Goal: Use online tool/utility: Utilize a website feature to perform a specific function

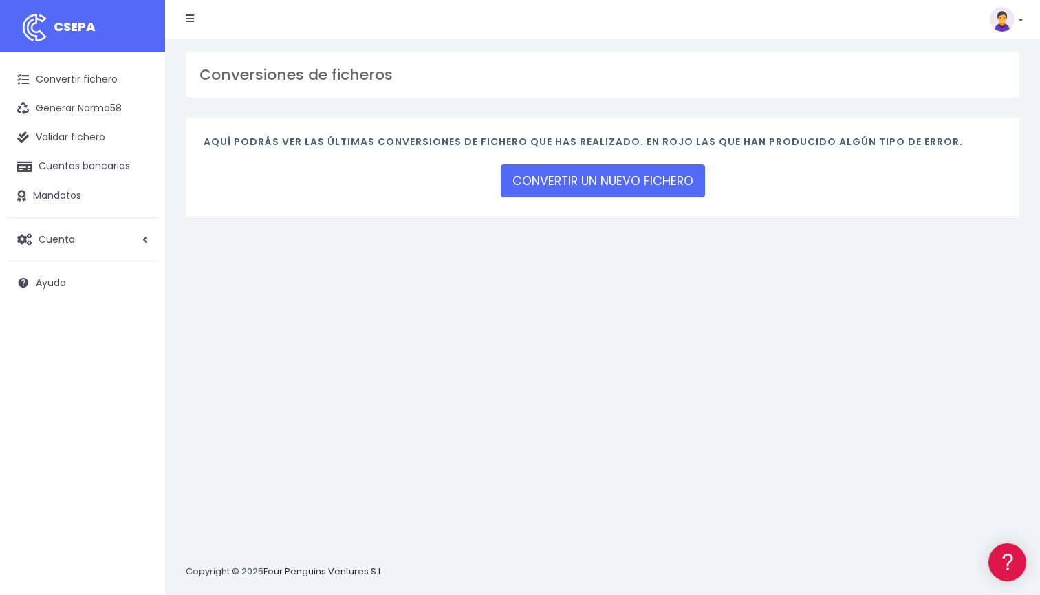
click at [663, 197] on div "CONVERTIR UN NUEVO FICHERO" at bounding box center [603, 181] width 204 height 38
click at [663, 187] on link "CONVERTIR UN NUEVO FICHERO" at bounding box center [603, 180] width 204 height 33
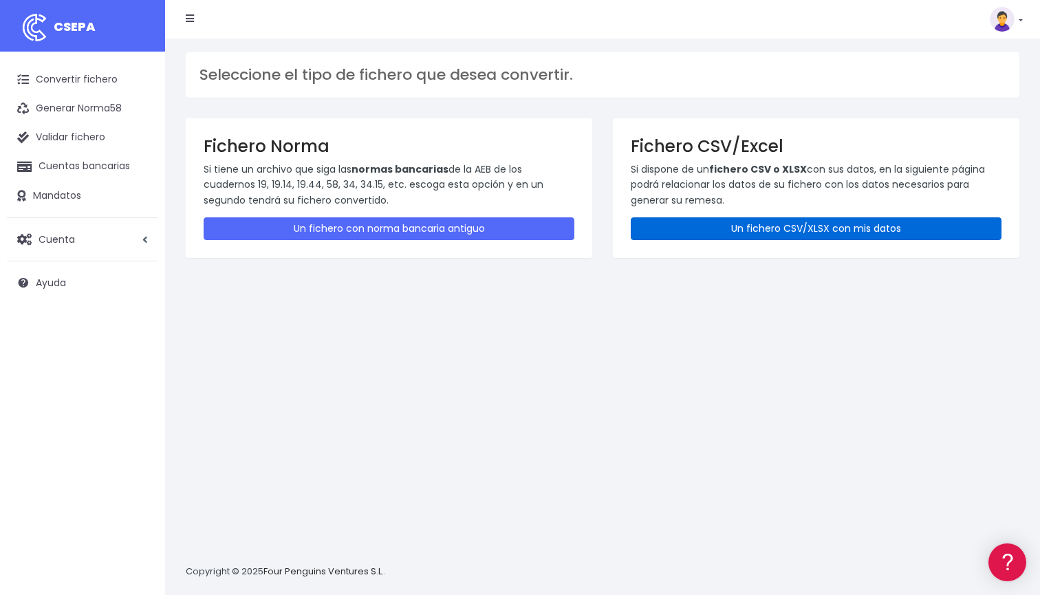
click at [705, 224] on link "Un fichero CSV/XLSX con mis datos" at bounding box center [816, 228] width 371 height 23
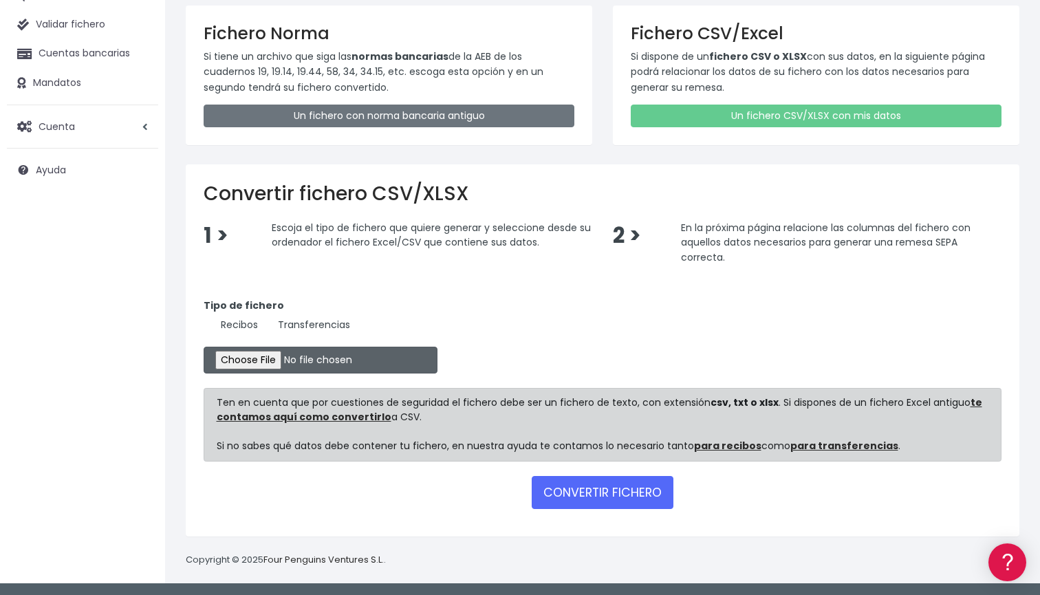
scroll to position [111, 0]
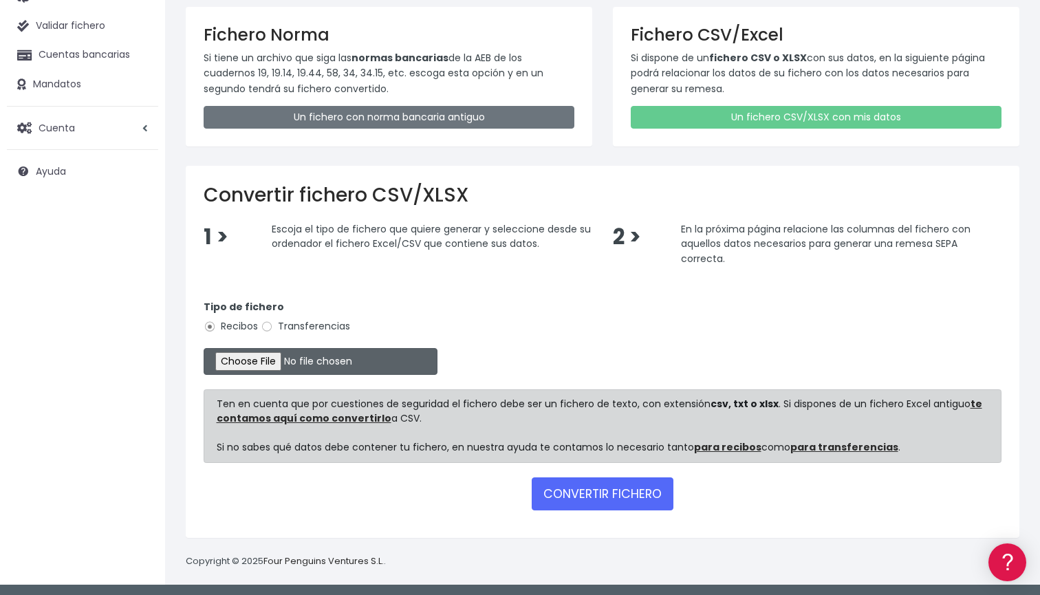
click at [269, 358] on input "file" at bounding box center [321, 361] width 234 height 27
click at [276, 361] on input "file" at bounding box center [321, 361] width 234 height 27
type input "C:\fakepath\DOMICILIACION SOLARIS 14 DE AGOSTO 2025 .xlsx"
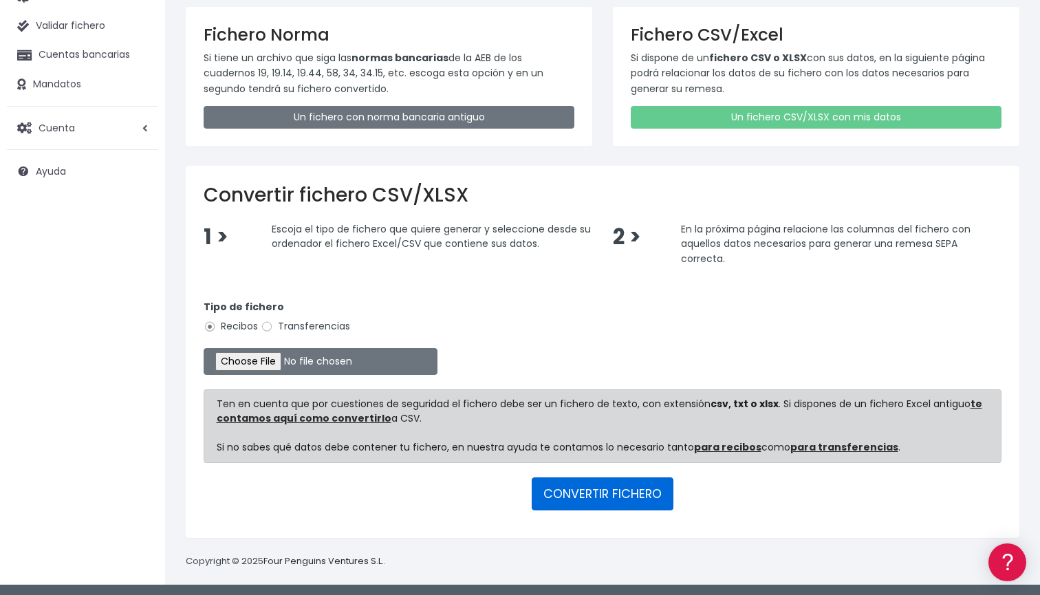
click at [664, 498] on button "CONVERTIR FICHERO" at bounding box center [603, 493] width 142 height 33
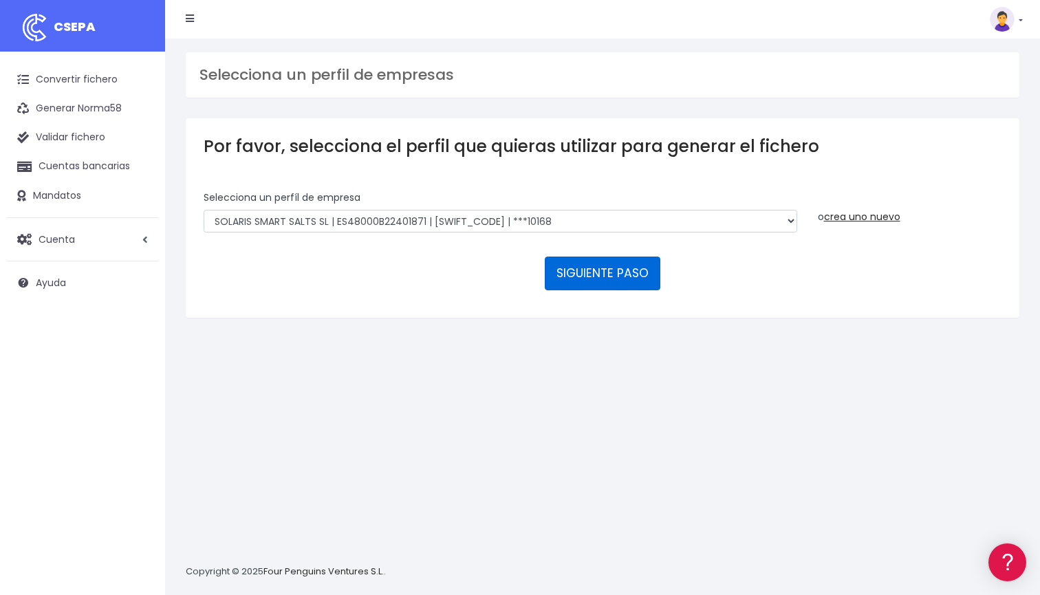
click at [572, 266] on button "SIGUIENTE PASO" at bounding box center [603, 273] width 116 height 33
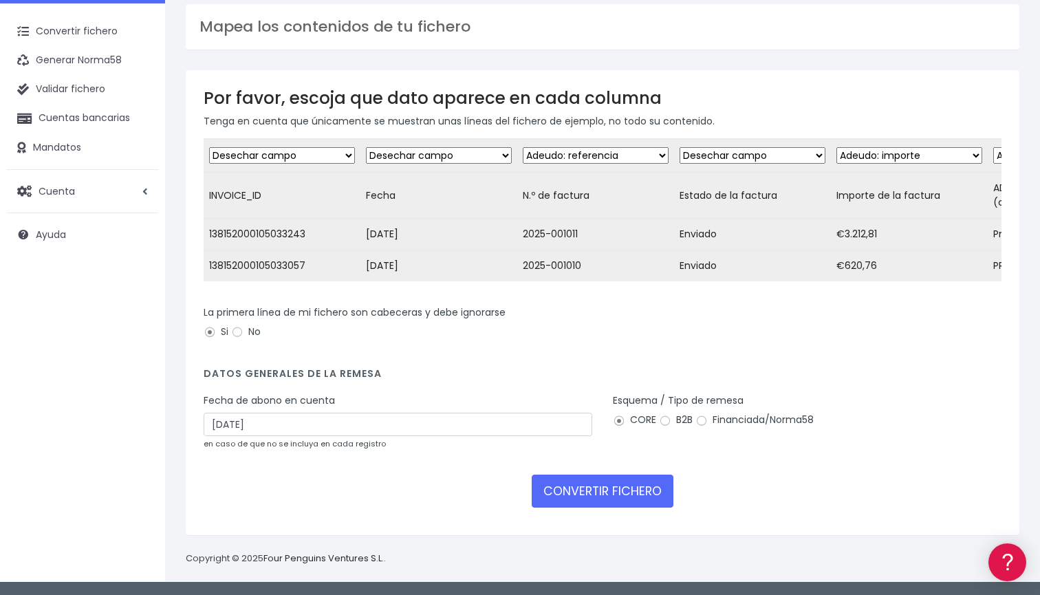
scroll to position [74, 0]
click at [469, 422] on input "16/08/2025" at bounding box center [398, 424] width 389 height 23
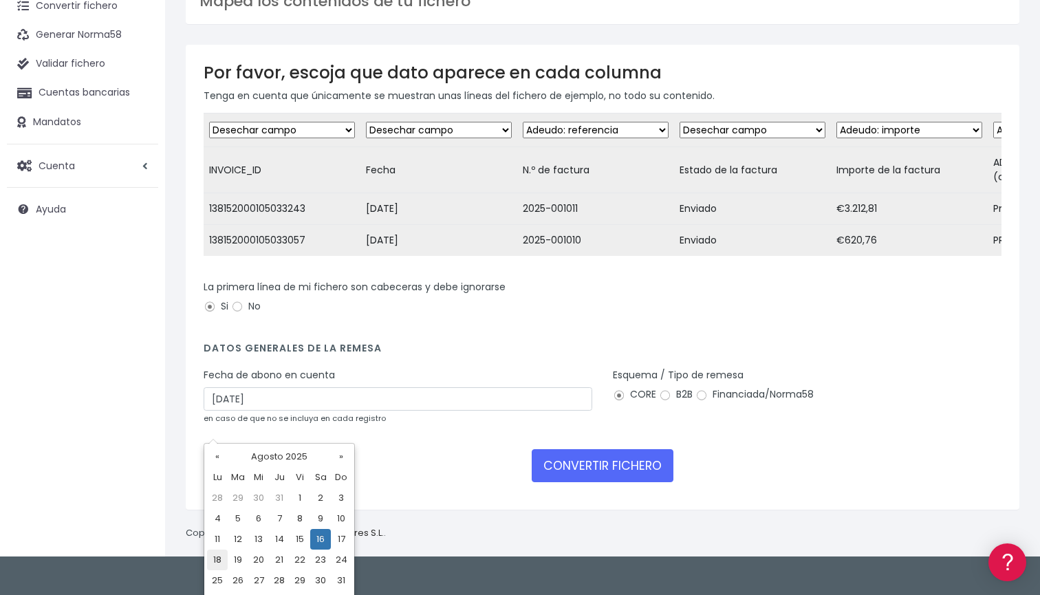
click at [216, 566] on td "18" at bounding box center [217, 560] width 21 height 21
type input "18/08/2025"
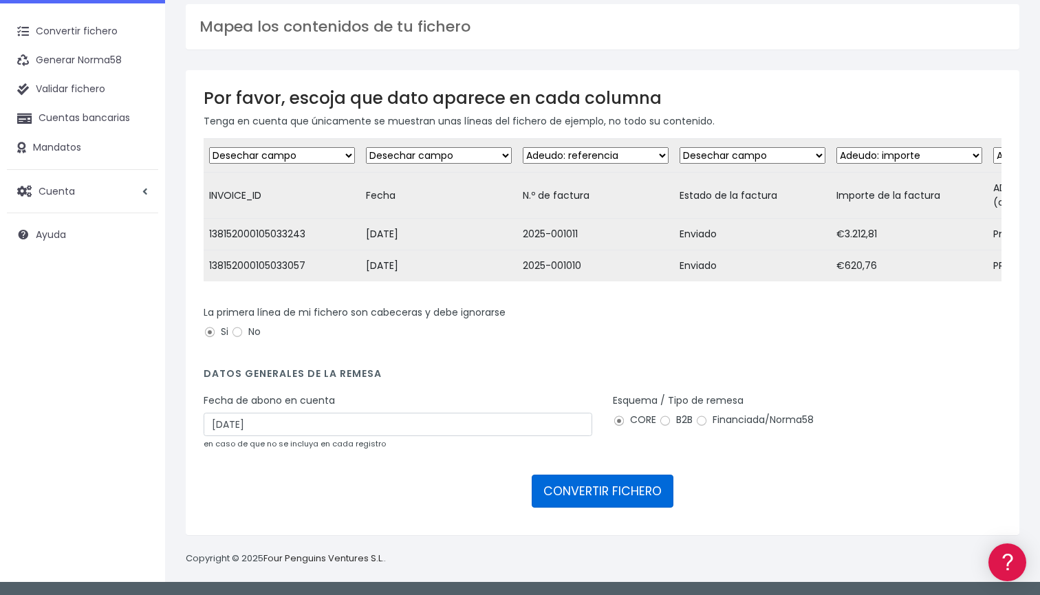
click at [579, 486] on button "CONVERTIR FICHERO" at bounding box center [603, 491] width 142 height 33
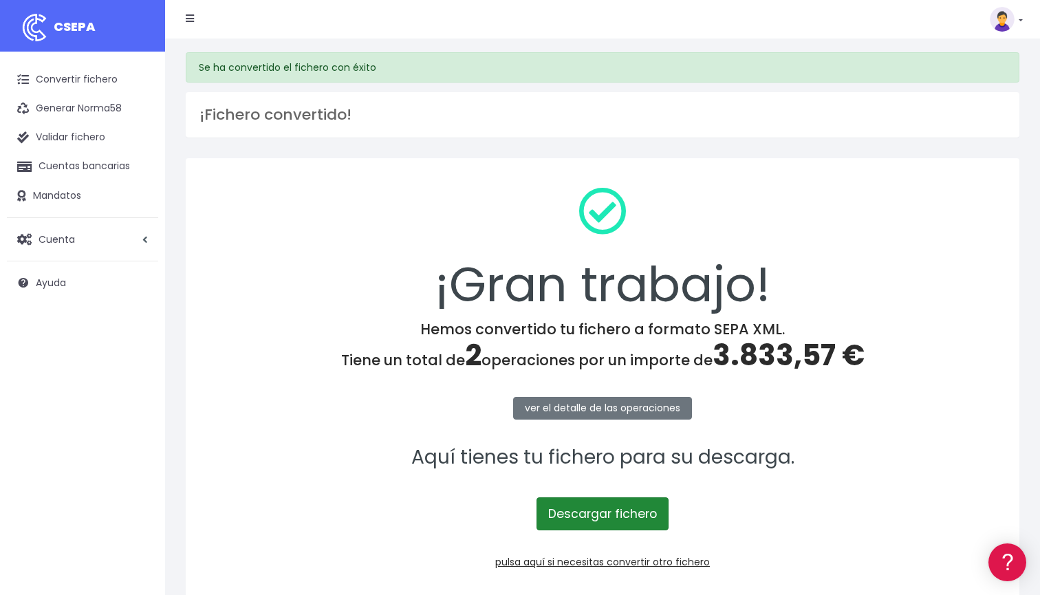
click at [594, 506] on link "Descargar fichero" at bounding box center [603, 513] width 132 height 33
